Goal: Task Accomplishment & Management: Manage account settings

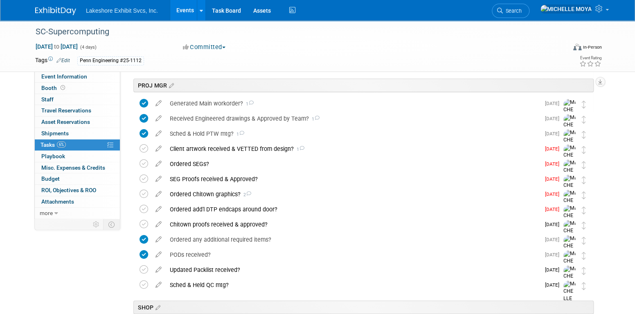
click at [186, 9] on link "Events" at bounding box center [185, 10] width 30 height 20
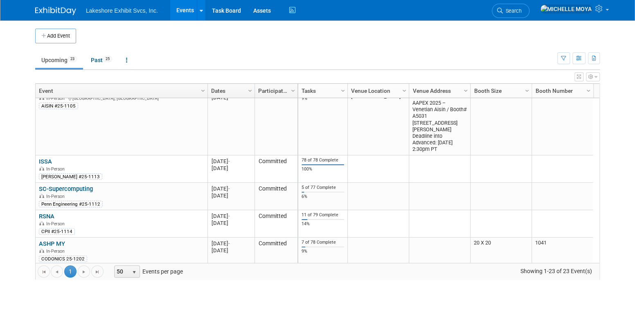
scroll to position [391, 0]
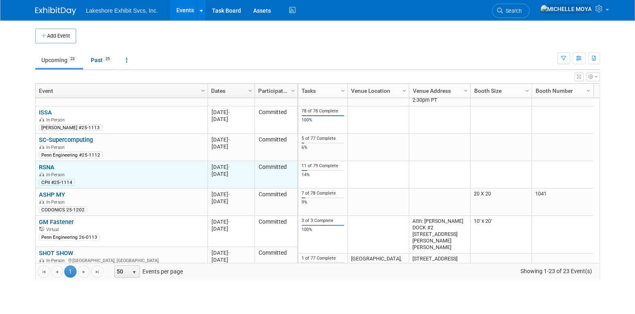
click at [54, 165] on link "RSNA" at bounding box center [47, 167] width 16 height 7
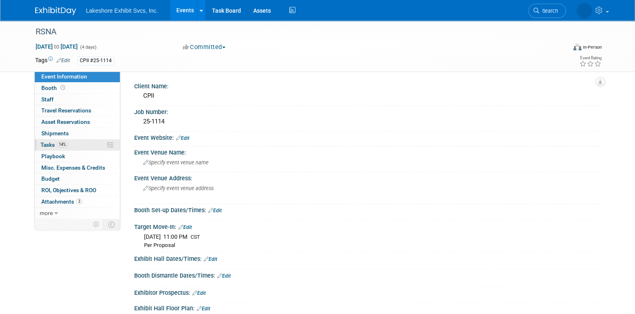
click at [70, 146] on link "14% Tasks 14%" at bounding box center [77, 144] width 85 height 11
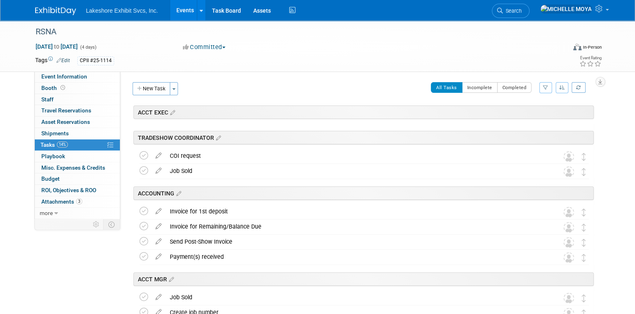
click at [545, 90] on button "button" at bounding box center [545, 87] width 13 height 11
click at [525, 113] on select "-- Select Assignee -- All unassigned tasks Assigned to me Amanda Koss Dave Desa…" at bounding box center [511, 113] width 67 height 11
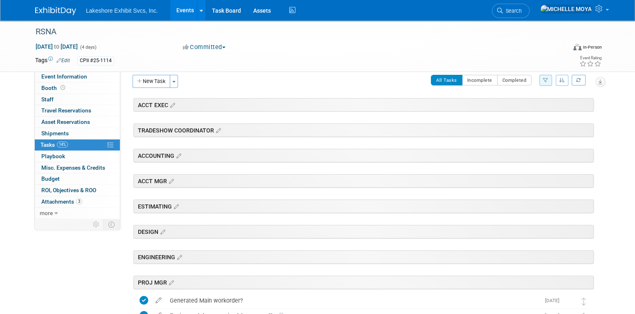
scroll to position [245, 0]
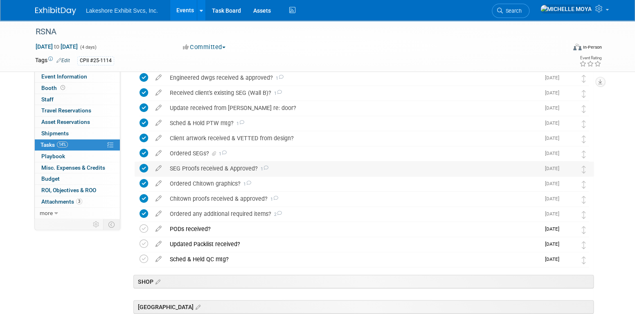
click at [209, 167] on div "SEG Proofs received & Approved? 1" at bounding box center [353, 169] width 374 height 14
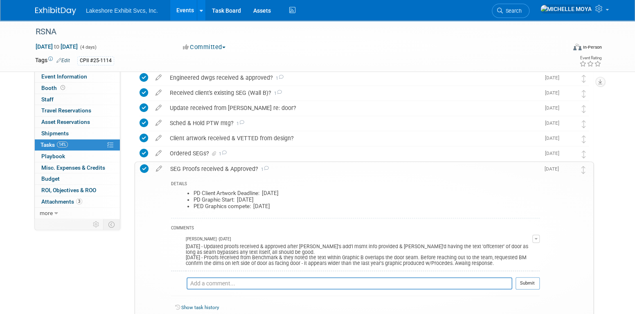
click at [209, 167] on div "SEG Proofs received & Approved? 1" at bounding box center [352, 169] width 373 height 14
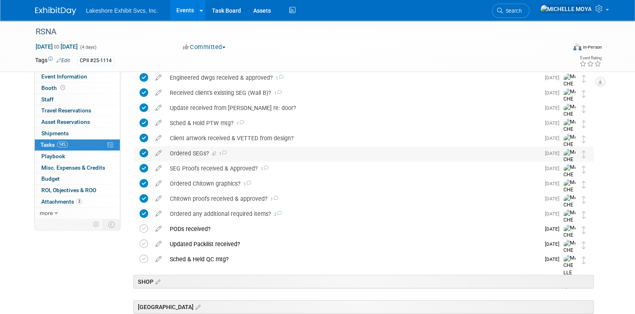
click at [198, 153] on div "Ordered SEGs? 1" at bounding box center [353, 153] width 374 height 14
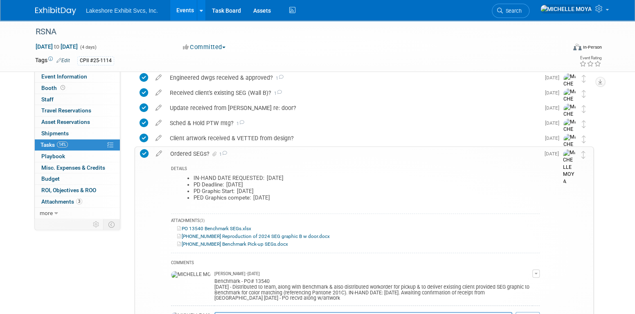
click at [198, 153] on div "Ordered SEGs? 1" at bounding box center [352, 154] width 373 height 14
